Goal: Entertainment & Leisure: Consume media (video, audio)

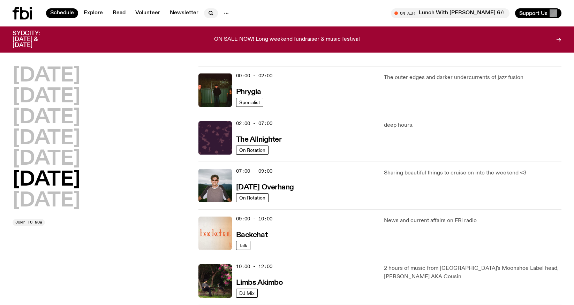
click at [209, 15] on icon "button" at bounding box center [211, 13] width 8 height 8
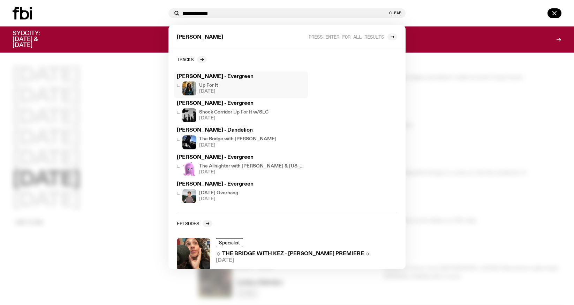
type input "**********"
click at [233, 84] on div "Up For It [DATE]" at bounding box center [241, 89] width 128 height 14
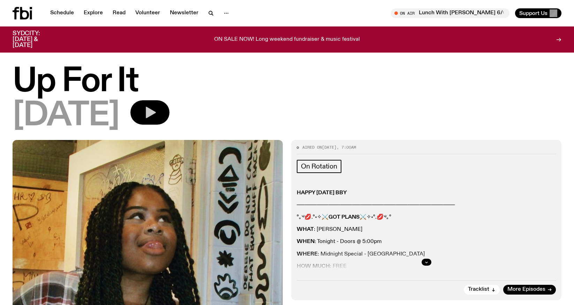
click at [168, 105] on button "button" at bounding box center [149, 112] width 39 height 24
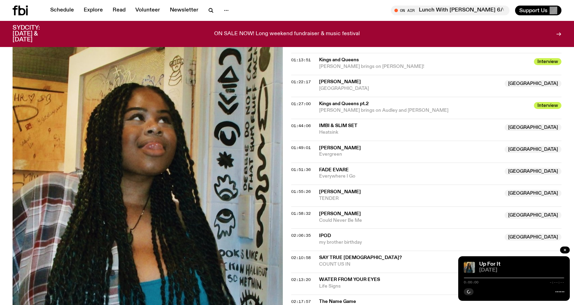
scroll to position [465, 0]
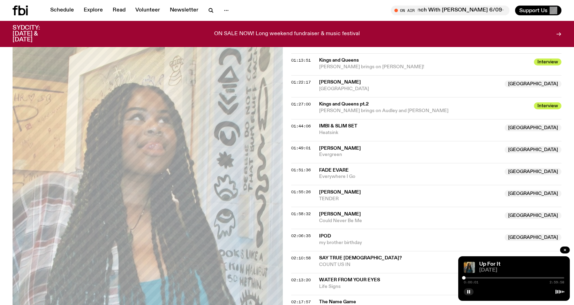
click at [490, 279] on div "0:00:01 2:59:58" at bounding box center [514, 280] width 100 height 8
click at [497, 277] on div at bounding box center [514, 277] width 100 height 1
click at [508, 279] on div at bounding box center [514, 277] width 100 height 1
click at [515, 278] on div at bounding box center [514, 277] width 100 height 1
click at [521, 278] on div at bounding box center [514, 277] width 100 height 1
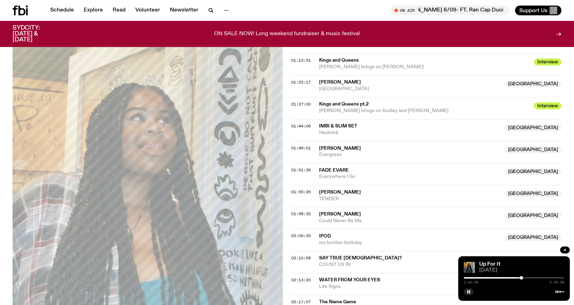
click at [525, 278] on div at bounding box center [514, 277] width 100 height 1
click at [523, 278] on div at bounding box center [523, 277] width 3 height 3
click at [524, 278] on div at bounding box center [523, 277] width 3 height 3
click at [525, 278] on div at bounding box center [524, 277] width 3 height 3
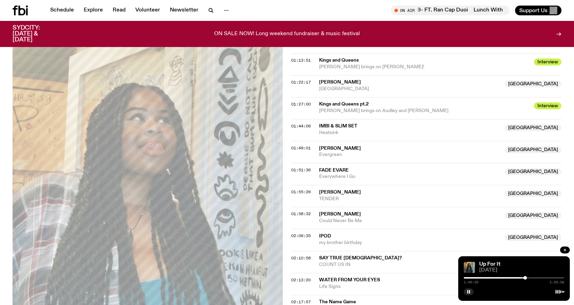
click at [526, 278] on div at bounding box center [524, 277] width 3 height 3
click at [525, 278] on div at bounding box center [525, 277] width 3 height 3
click at [526, 279] on div at bounding box center [525, 277] width 3 height 3
click at [527, 279] on div at bounding box center [526, 277] width 3 height 3
click at [528, 279] on div at bounding box center [526, 277] width 3 height 3
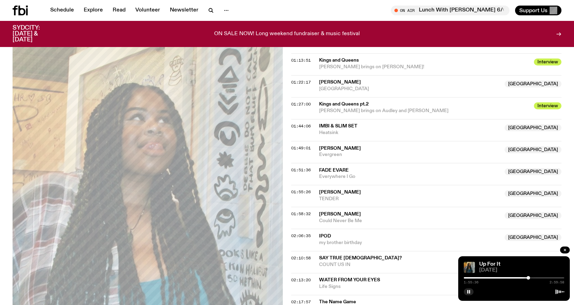
click at [528, 279] on div at bounding box center [527, 277] width 3 height 3
click at [529, 279] on div at bounding box center [528, 277] width 3 height 3
click at [529, 278] on div at bounding box center [528, 277] width 3 height 3
click at [530, 278] on div at bounding box center [528, 277] width 3 height 3
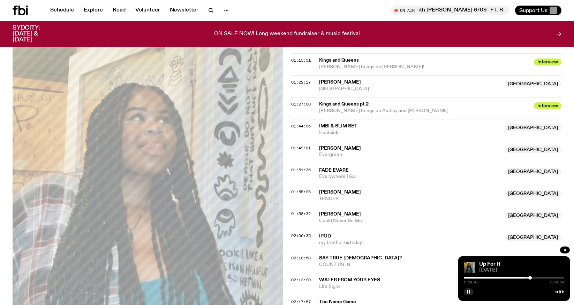
click at [531, 278] on div at bounding box center [529, 277] width 3 height 3
click at [532, 278] on div at bounding box center [530, 277] width 3 height 3
click at [531, 278] on div at bounding box center [531, 277] width 3 height 3
click at [531, 279] on div at bounding box center [531, 277] width 3 height 3
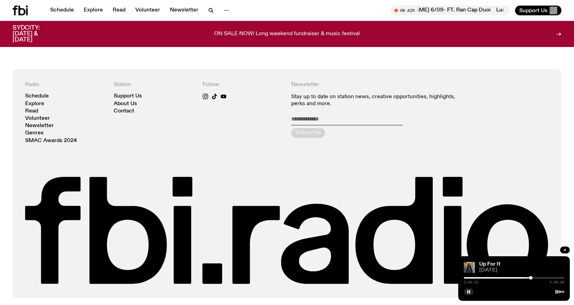
scroll to position [0, 0]
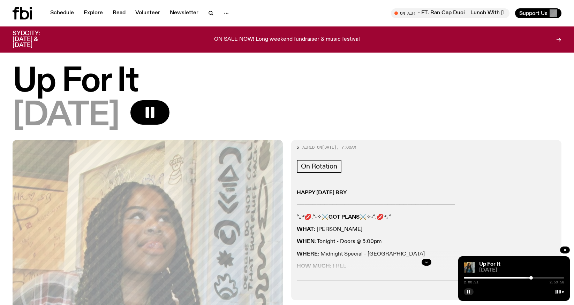
click at [531, 278] on div at bounding box center [530, 277] width 3 height 3
click at [210, 9] on icon "button" at bounding box center [211, 13] width 8 height 8
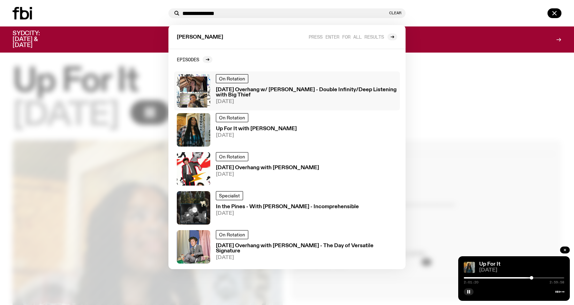
type input "**********"
click at [292, 87] on h3 "[DATE] Overhang w/ [PERSON_NAME] - Double Infinity/Deep Listening with Big Thief" at bounding box center [306, 92] width 181 height 10
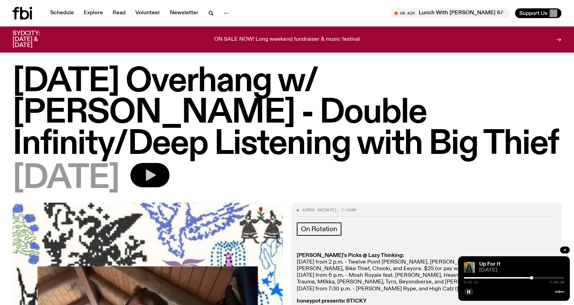
click at [157, 173] on icon "button" at bounding box center [150, 175] width 14 height 14
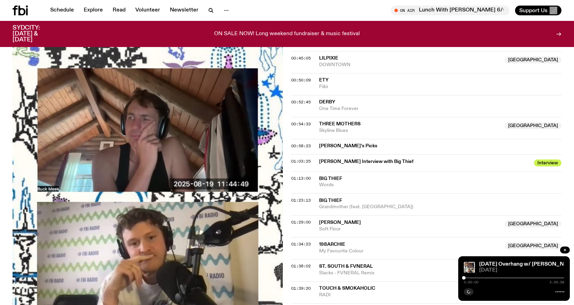
scroll to position [533, 0]
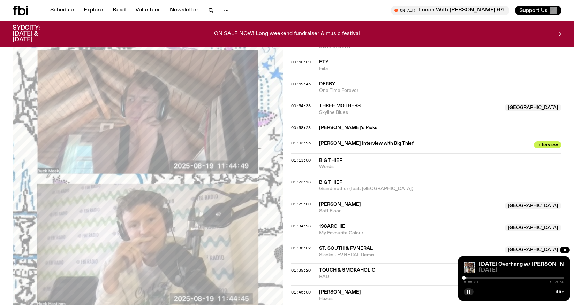
click at [502, 278] on div at bounding box center [514, 277] width 100 height 1
click at [507, 278] on div at bounding box center [514, 277] width 100 height 1
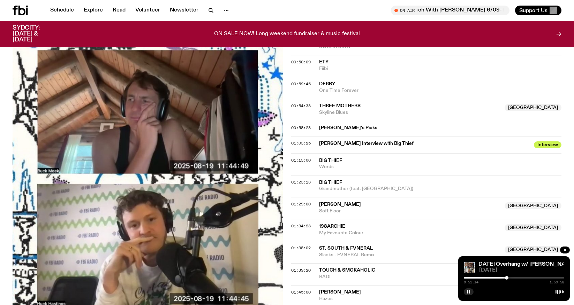
click at [510, 277] on div at bounding box center [514, 277] width 100 height 1
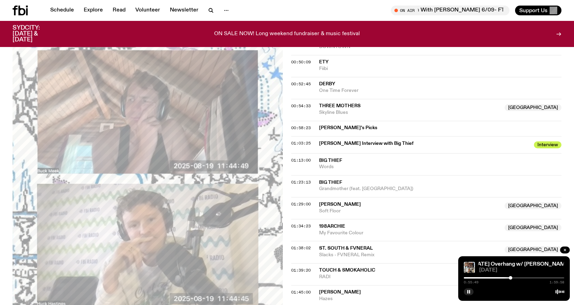
click at [515, 277] on div "0:55:49 1:59:58" at bounding box center [514, 280] width 100 height 8
click at [515, 277] on div at bounding box center [514, 277] width 100 height 1
click at [517, 277] on div at bounding box center [514, 277] width 100 height 1
click at [517, 278] on div at bounding box center [516, 277] width 3 height 3
click at [516, 278] on div at bounding box center [516, 277] width 3 height 3
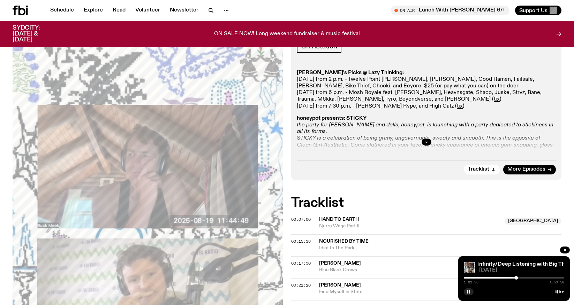
scroll to position [143, 0]
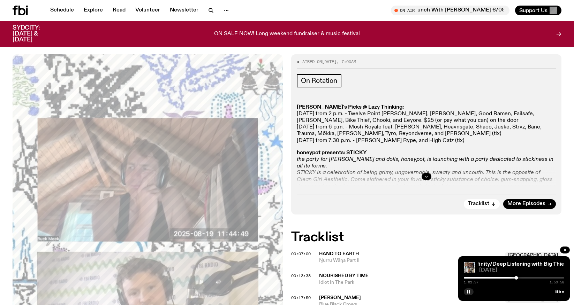
click at [428, 176] on icon "button" at bounding box center [426, 177] width 4 height 4
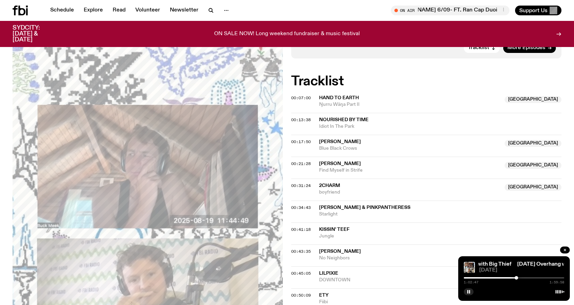
scroll to position [0, 0]
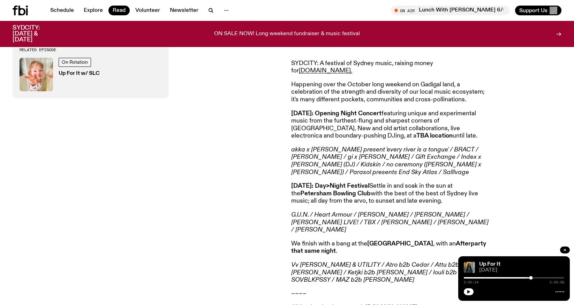
scroll to position [308, 0]
